Goal: Find specific page/section: Find specific page/section

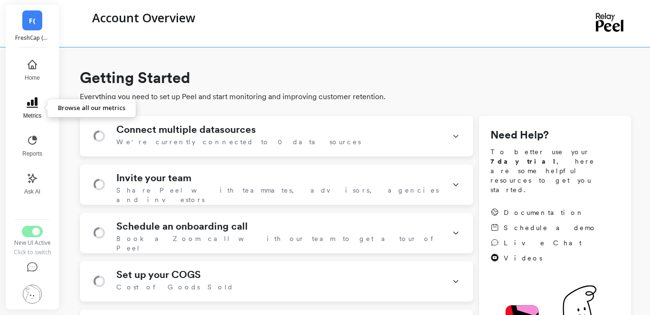
click at [36, 108] on icon at bounding box center [32, 102] width 11 height 10
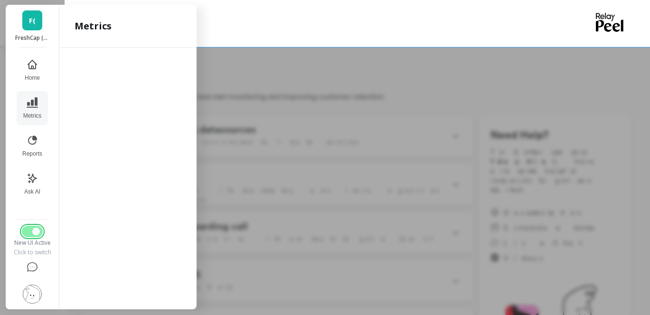
click at [32, 236] on button "Switch to Legacy UI" at bounding box center [32, 231] width 21 height 11
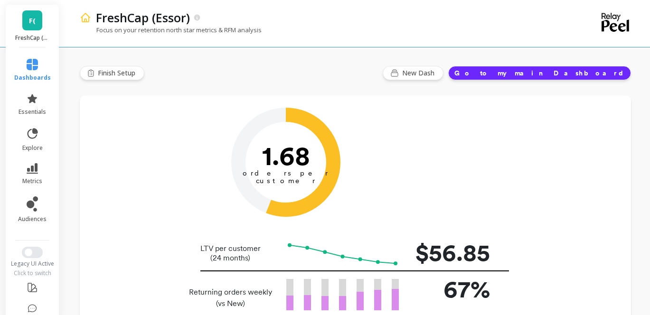
click at [34, 29] on link "F(" at bounding box center [32, 20] width 20 height 20
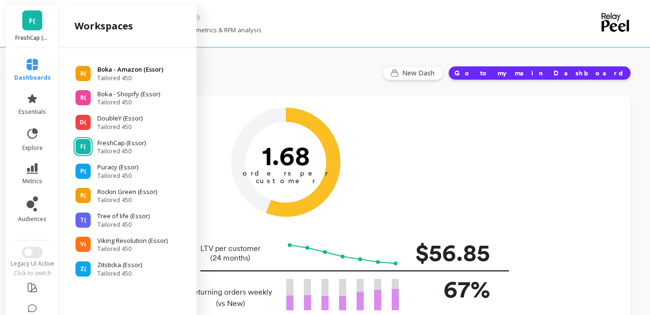
click at [108, 70] on p "Boka - Amazon (Essor)" at bounding box center [130, 70] width 66 height 10
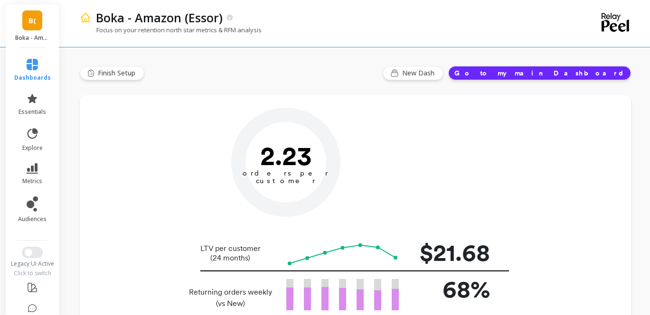
type input "Champions"
type input "248537"
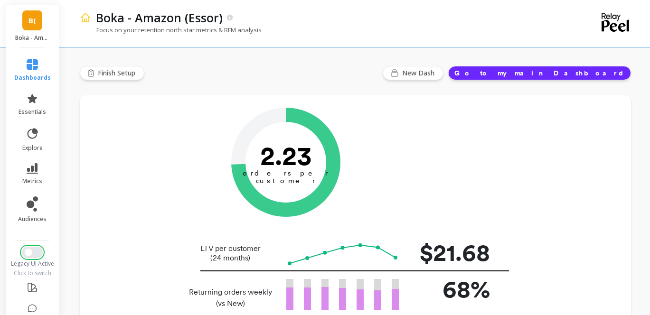
click at [25, 253] on span "Switch to New UI" at bounding box center [29, 253] width 8 height 8
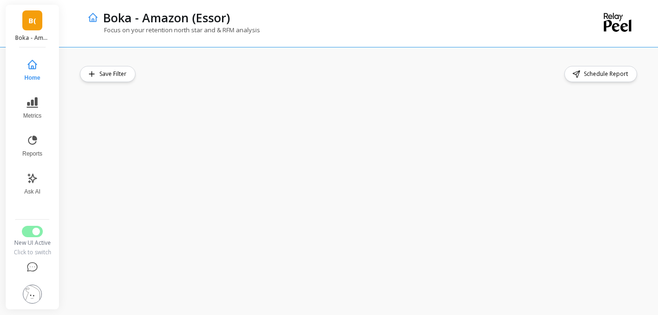
click at [294, 84] on div "Save Filter Schedule Report" at bounding box center [359, 181] width 559 height 230
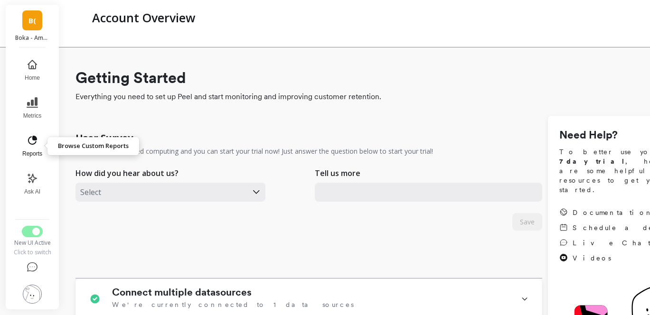
click at [35, 152] on span "Reports" at bounding box center [32, 154] width 20 height 8
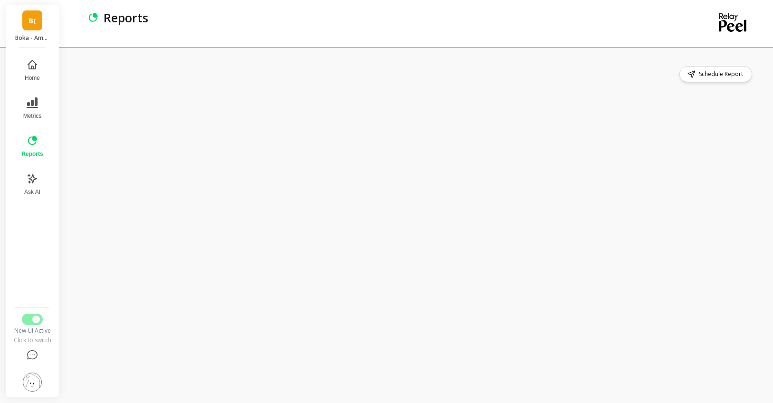
drag, startPoint x: 26, startPoint y: 289, endPoint x: 49, endPoint y: 289, distance: 22.8
click at [26, 289] on nav "Home Metrics Reports Ask AI" at bounding box center [32, 178] width 40 height 250
click at [3, 53] on div "B( Boka - Amazon (Essor) Home Metrics Reports Ask AI New UI Active Click to swi…" at bounding box center [386, 201] width 773 height 403
click at [24, 224] on nav "Home Metrics Reports Ask AI" at bounding box center [32, 178] width 40 height 250
click at [34, 29] on link "B(" at bounding box center [32, 20] width 20 height 20
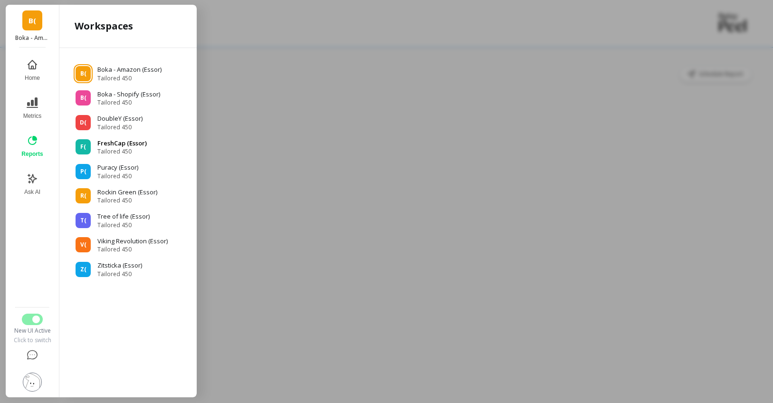
click at [113, 149] on span "Tailored 450" at bounding box center [121, 152] width 49 height 8
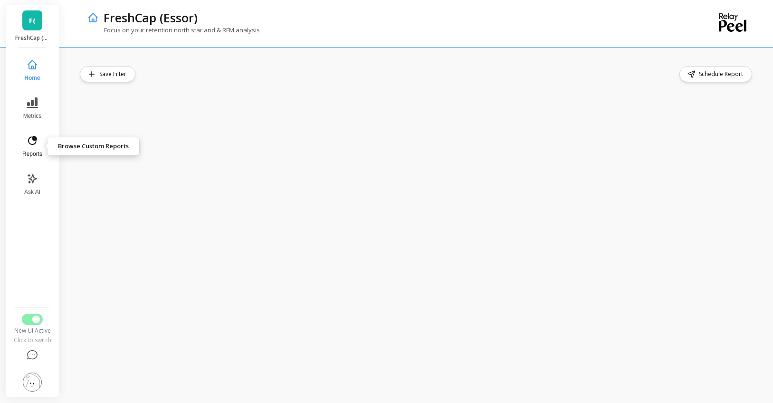
click at [30, 142] on icon at bounding box center [32, 140] width 11 height 11
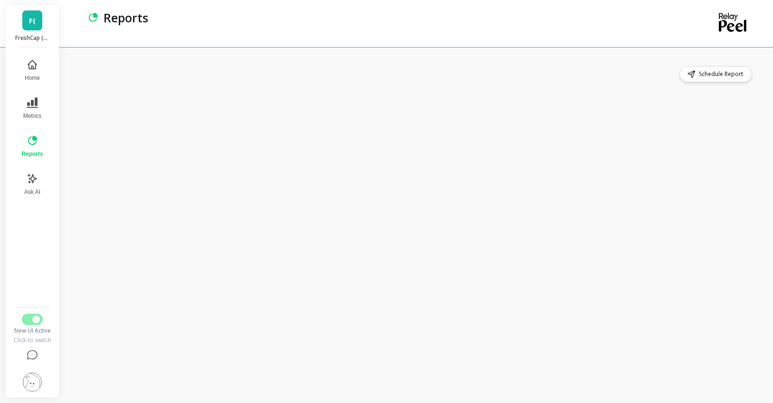
click at [449, 52] on div "Schedule Report" at bounding box center [419, 225] width 708 height 356
drag, startPoint x: 14, startPoint y: 269, endPoint x: 38, endPoint y: 266, distance: 24.5
click at [14, 269] on nav "Home Metrics Reports Ask AI" at bounding box center [32, 178] width 40 height 250
click at [17, 237] on nav "Home Metrics Reports Ask AI" at bounding box center [32, 178] width 40 height 250
click at [14, 258] on nav "Home Metrics Reports Ask AI" at bounding box center [32, 178] width 40 height 250
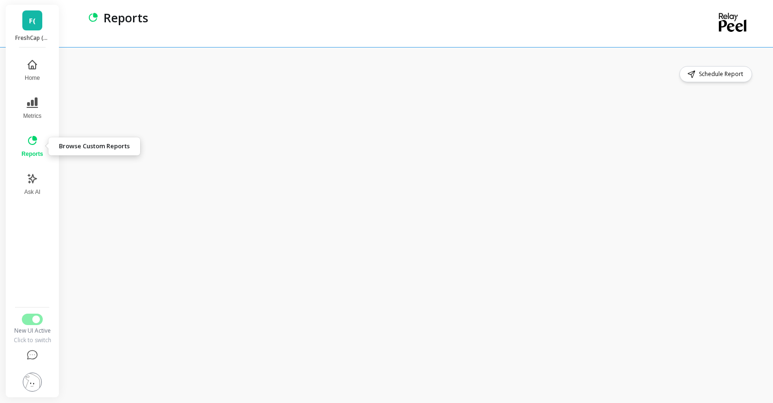
click at [33, 139] on icon at bounding box center [32, 140] width 9 height 9
click at [33, 36] on p "FreshCap (Essor)" at bounding box center [32, 38] width 35 height 8
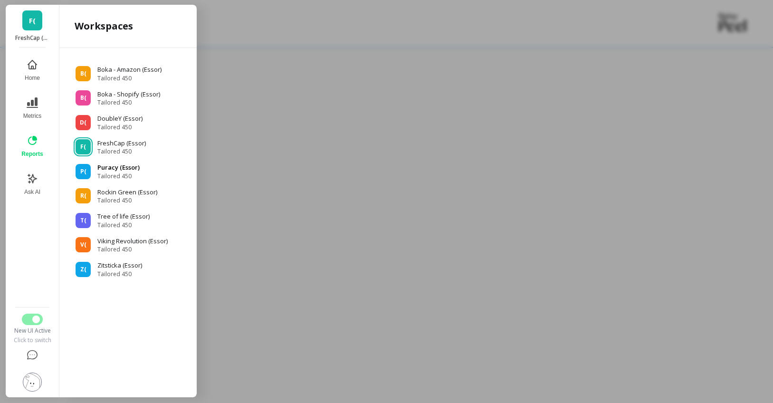
click at [125, 169] on p "Puracy (Essor)" at bounding box center [118, 168] width 42 height 10
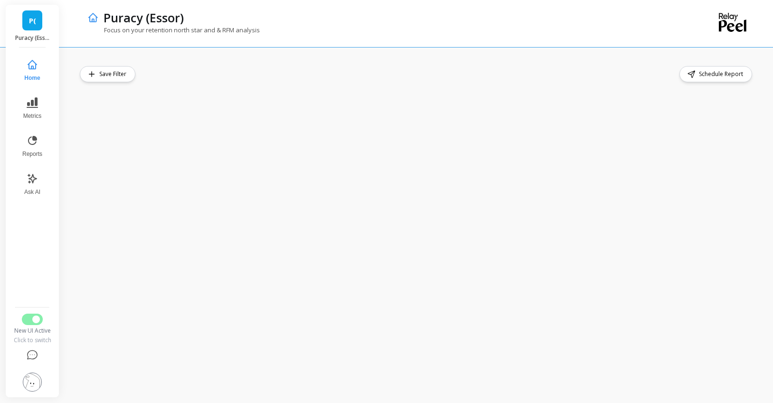
click at [178, 83] on div "Save Filter Schedule Report" at bounding box center [417, 225] width 674 height 318
click at [256, 59] on div "Save Filter Schedule Report" at bounding box center [419, 225] width 708 height 356
click at [32, 151] on span "Reports" at bounding box center [32, 154] width 20 height 8
click at [14, 280] on nav "Home Metrics Reports Ask AI" at bounding box center [32, 178] width 40 height 250
click at [48, 244] on nav "Home Metrics Reports Ask AI" at bounding box center [32, 178] width 40 height 250
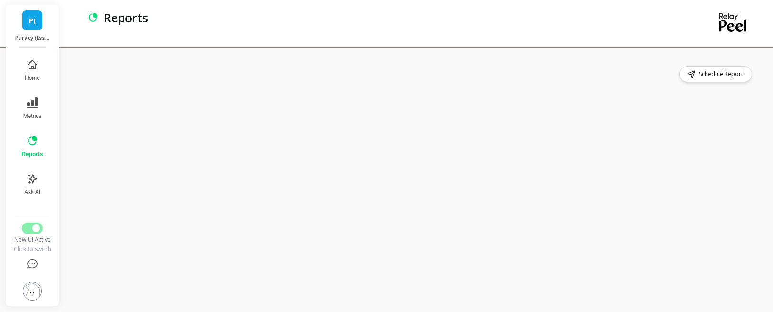
click at [39, 23] on link "P(" at bounding box center [32, 20] width 20 height 20
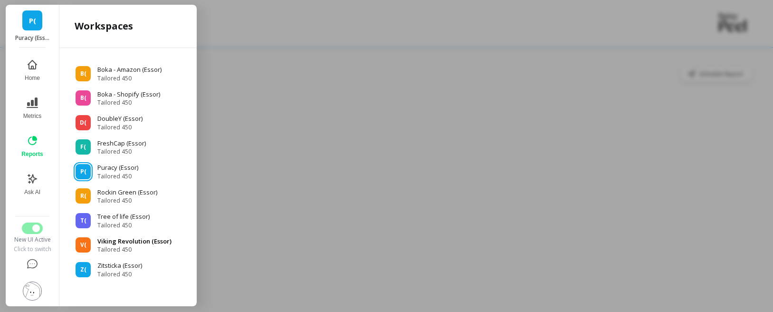
click at [127, 239] on p "Viking Revolution (Essor)" at bounding box center [134, 242] width 74 height 10
